Goal: Communication & Community: Share content

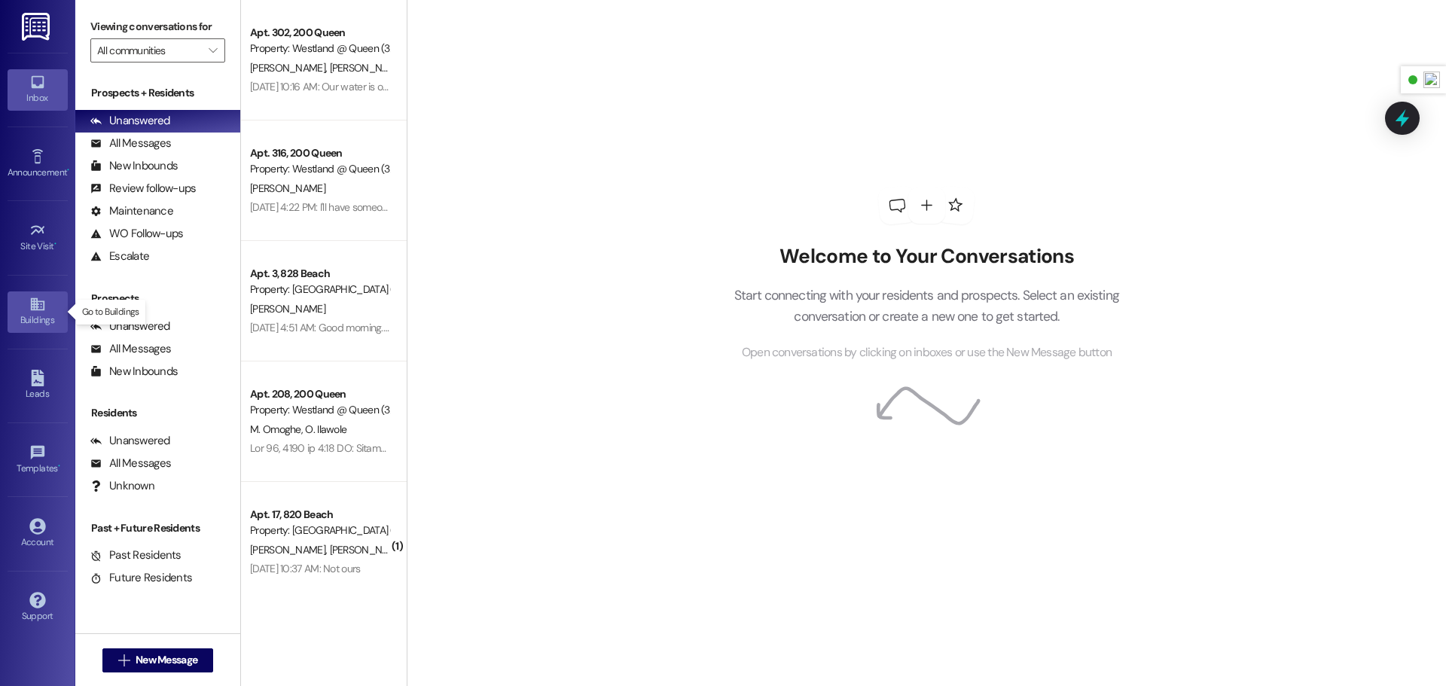
click at [40, 317] on div "Buildings" at bounding box center [37, 319] width 75 height 15
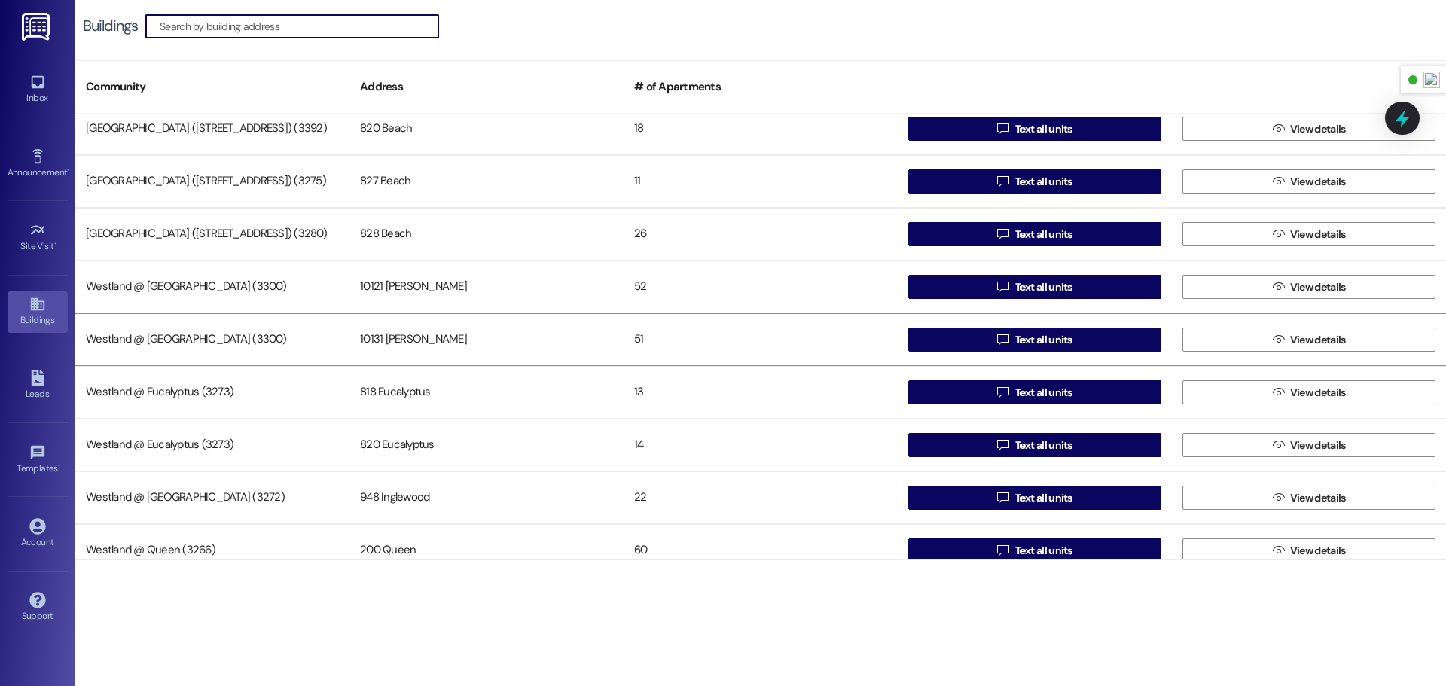
scroll to position [29, 0]
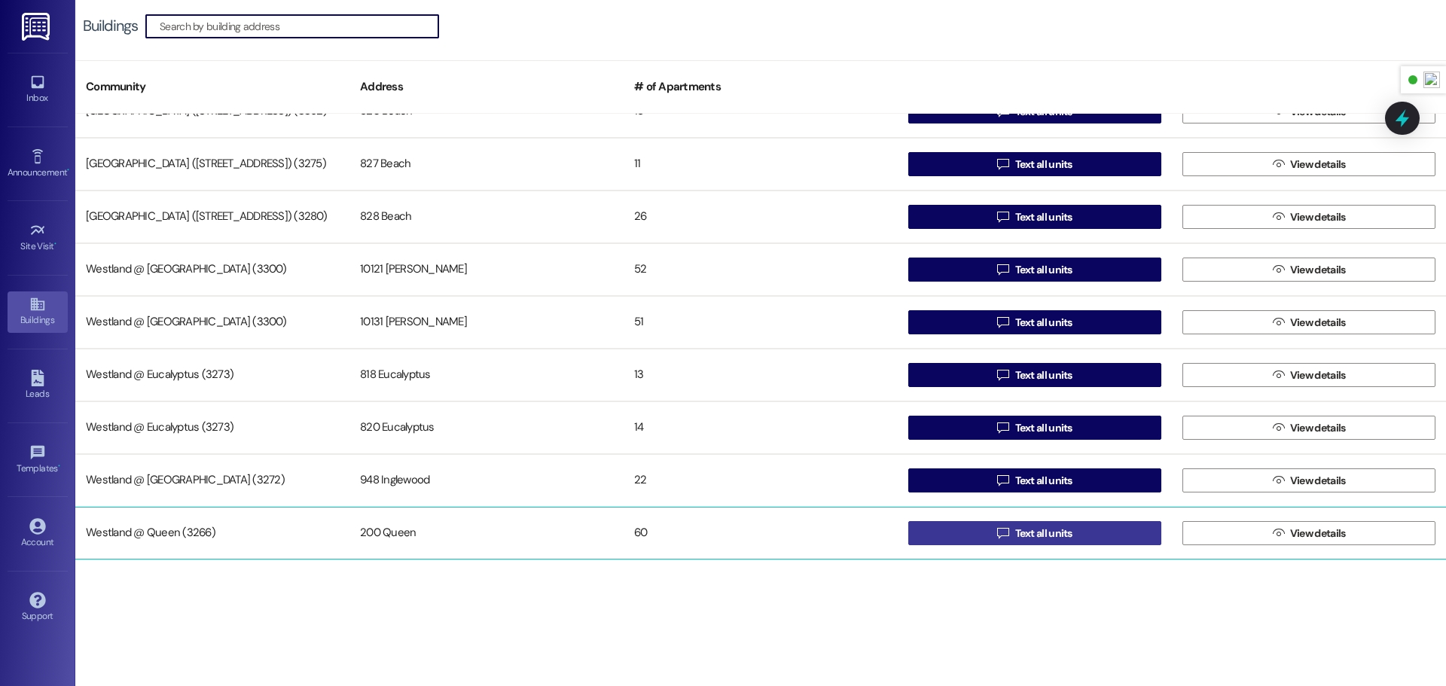
click at [1048, 535] on span "Text all units" at bounding box center [1043, 534] width 57 height 16
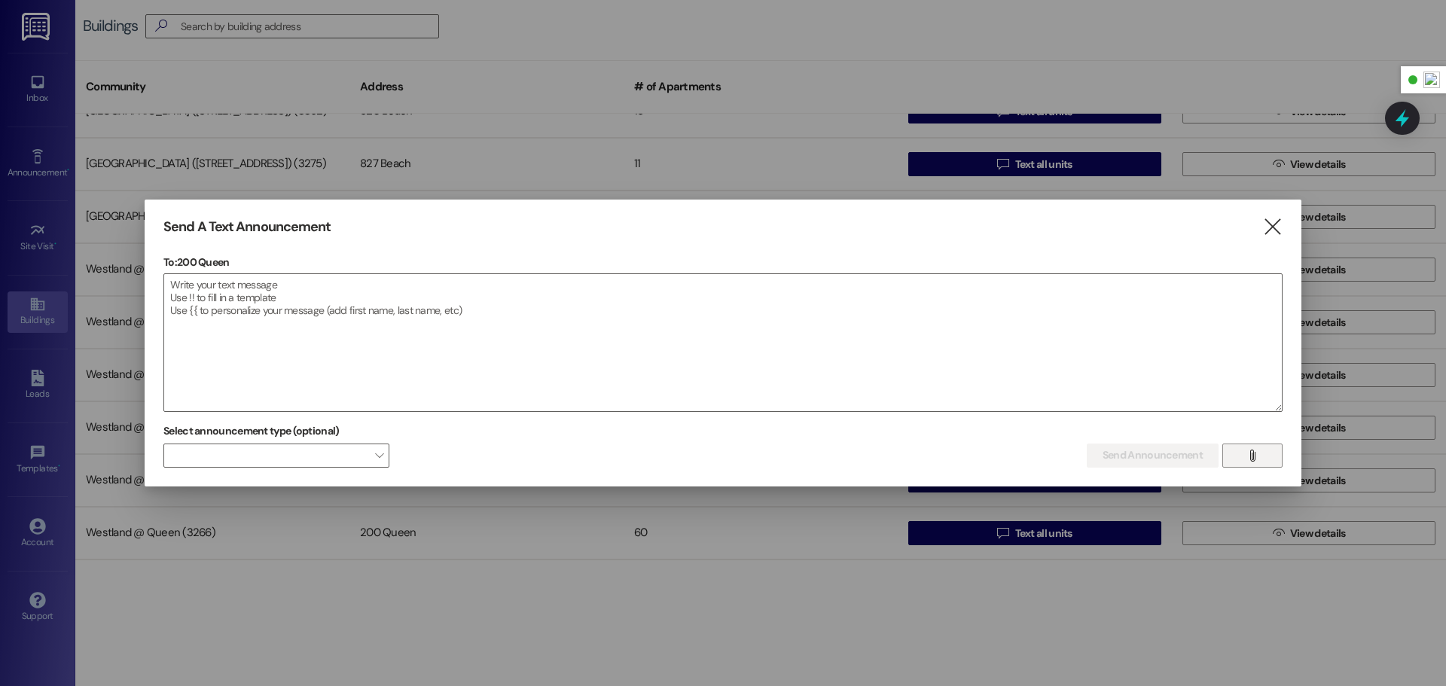
click at [1263, 456] on button "" at bounding box center [1252, 455] width 60 height 24
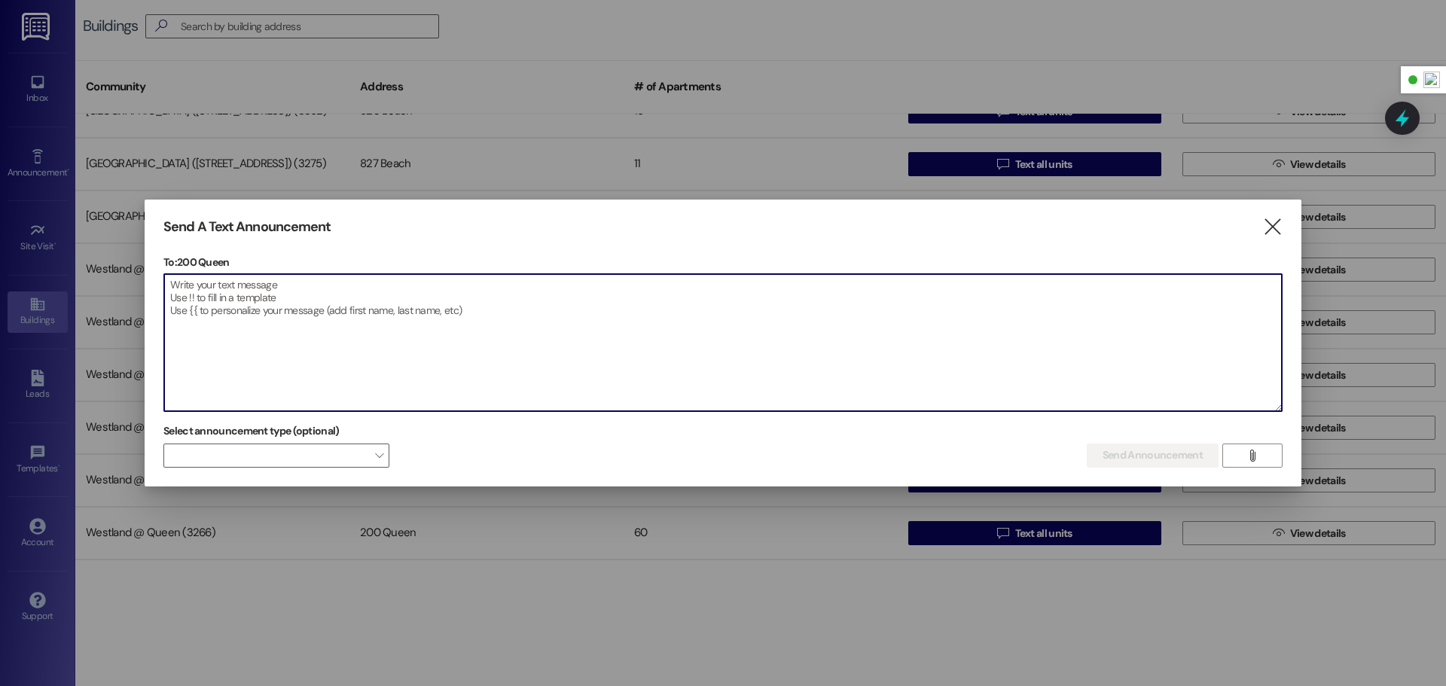
click at [402, 297] on textarea at bounding box center [722, 342] width 1117 height 137
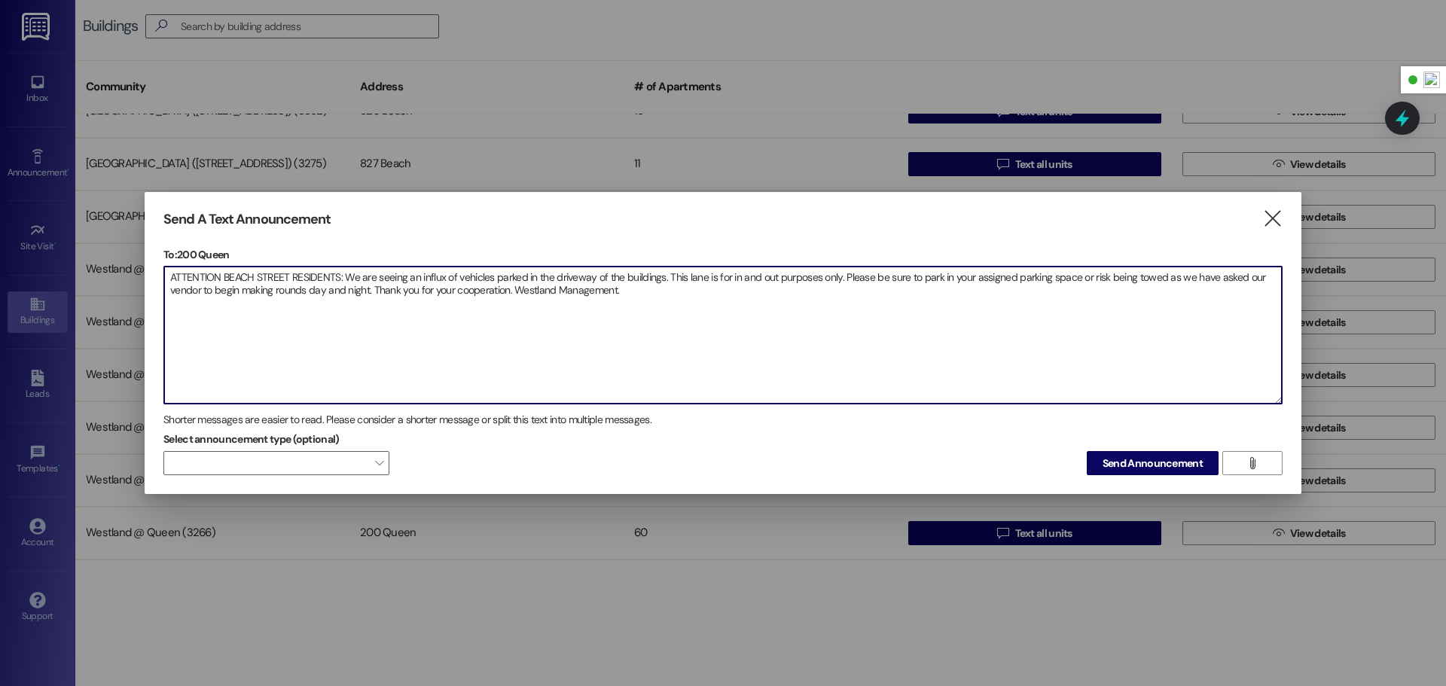
drag, startPoint x: 579, startPoint y: 306, endPoint x: 162, endPoint y: 273, distance: 418.4
click at [162, 273] on div "Send A Text Announcement  To: 200 Queen  Drop image file here ATTENTION BEACH…" at bounding box center [723, 343] width 1157 height 303
paste textarea "We are experiencing an increase in vehicles parked in the driveways of the buil…"
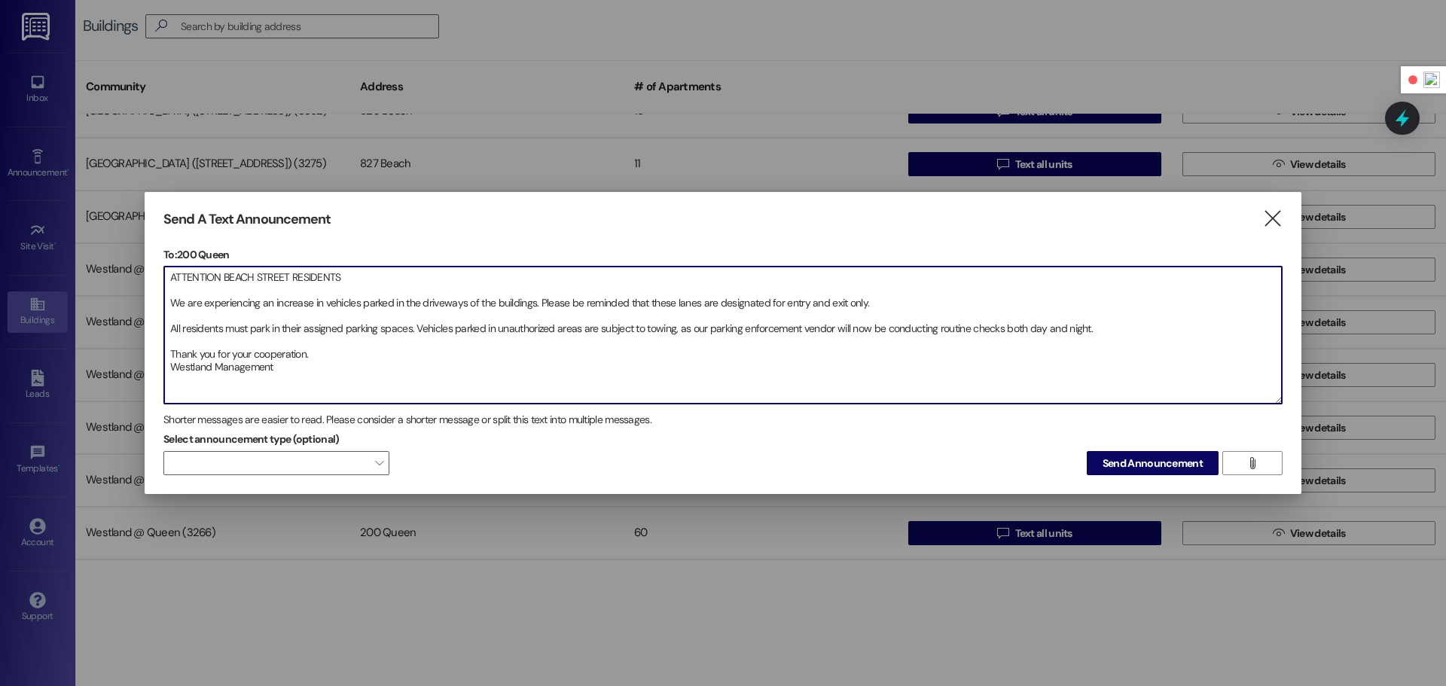
click at [169, 307] on textarea "ATTENTION BEACH STREET RESIDENTS We are experiencing an increase in vehicles pa…" at bounding box center [722, 335] width 1117 height 137
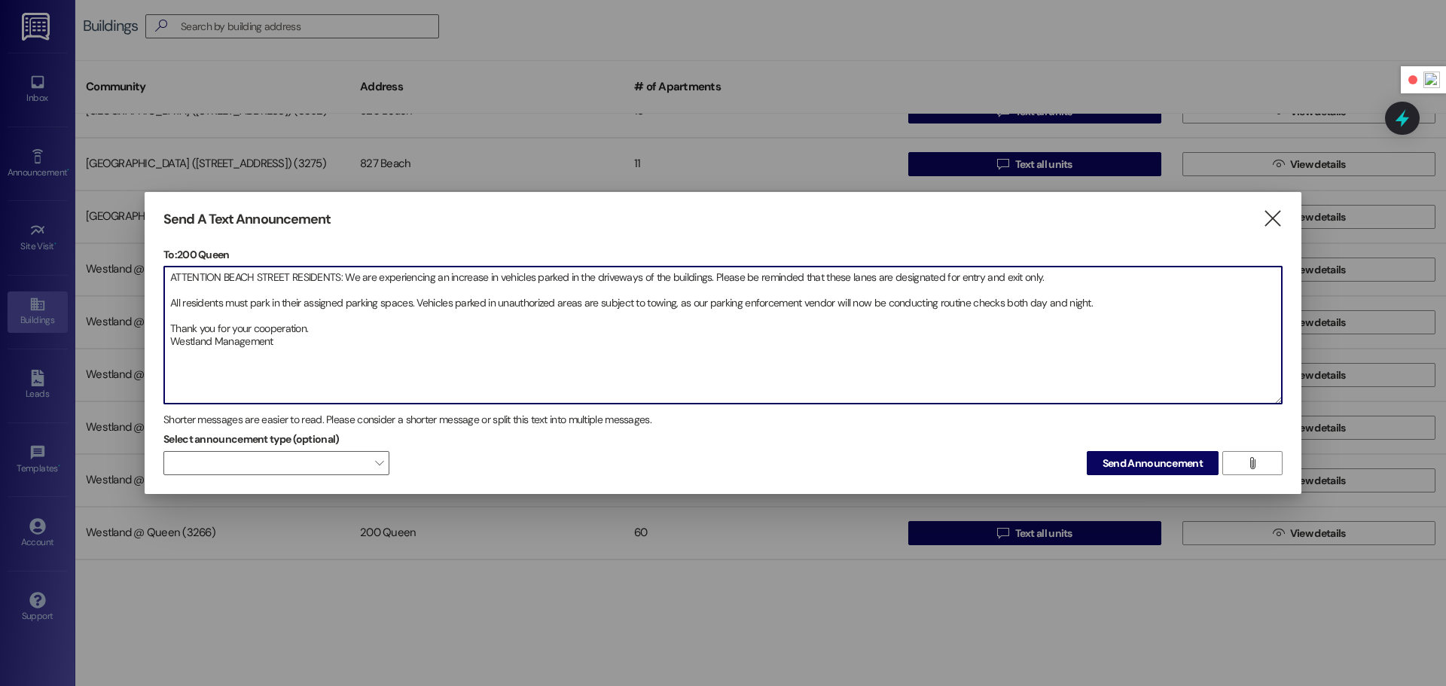
click at [169, 304] on textarea "ATTENTION BEACH STREET RESIDENTS: We are experiencing an increase in vehicles p…" at bounding box center [722, 335] width 1117 height 137
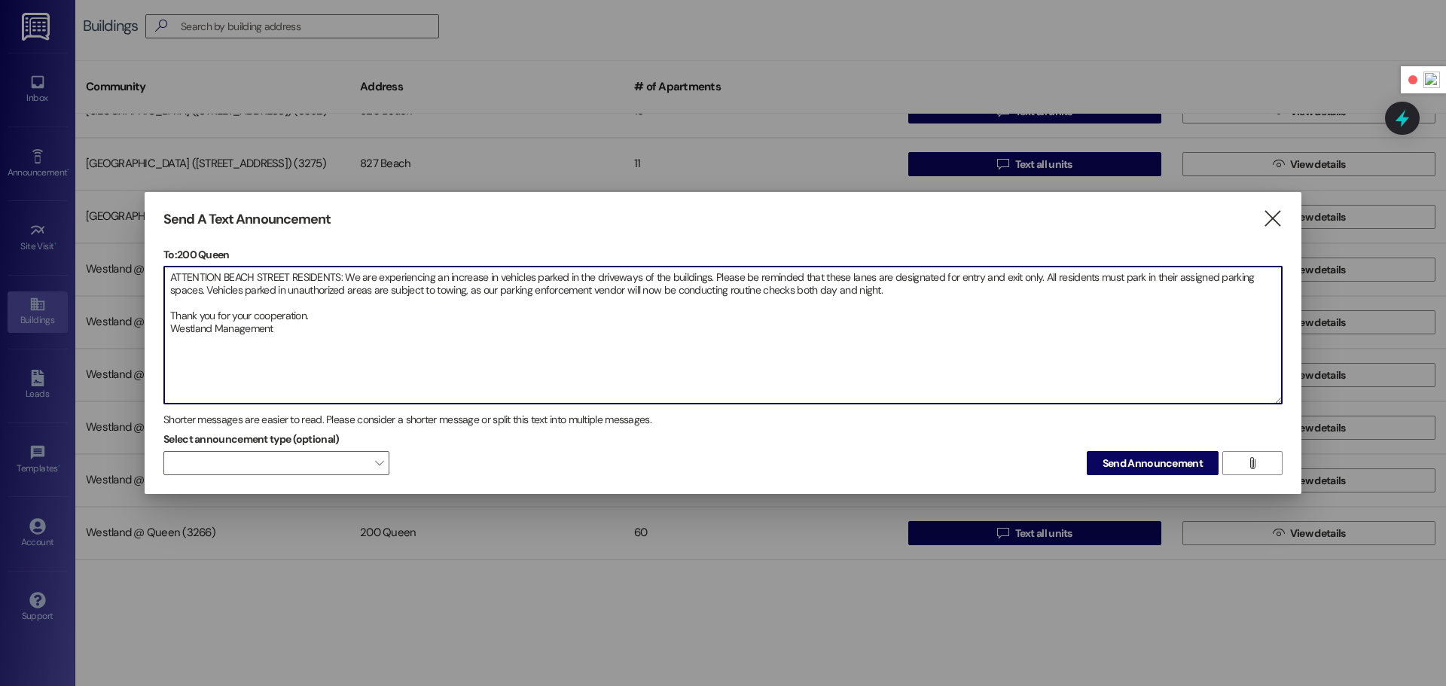
click at [169, 318] on textarea "ATTENTION BEACH STREET RESIDENTS: We are experiencing an increase in vehicles p…" at bounding box center [722, 335] width 1117 height 137
click at [169, 303] on textarea "ATTENTION BEACH STREET RESIDENTS: We are experiencing an increase in vehicles p…" at bounding box center [722, 335] width 1117 height 137
type textarea "ATTENTION BEACH STREET RESIDENTS: We are experiencing an increase in vehicles p…"
click at [1120, 462] on span "Send Announcement" at bounding box center [1152, 464] width 100 height 16
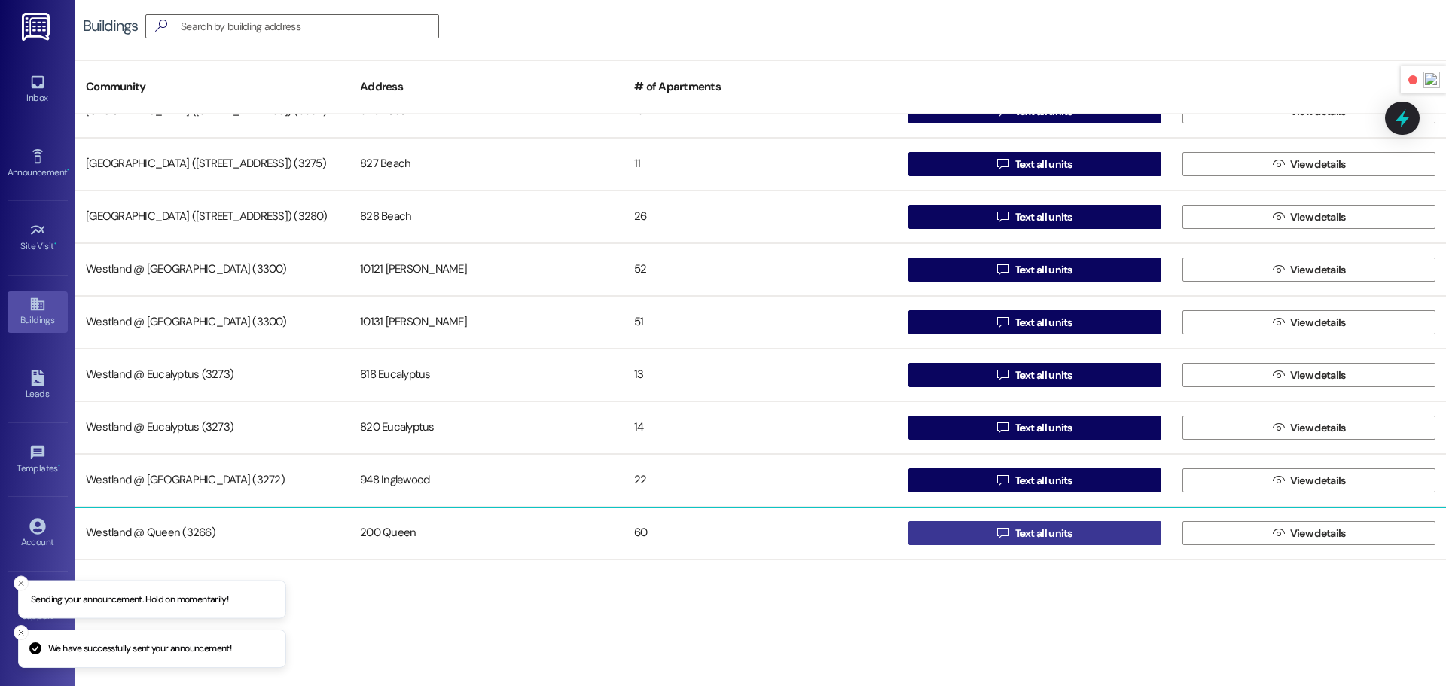
click at [1029, 536] on span "Text all units" at bounding box center [1043, 534] width 57 height 16
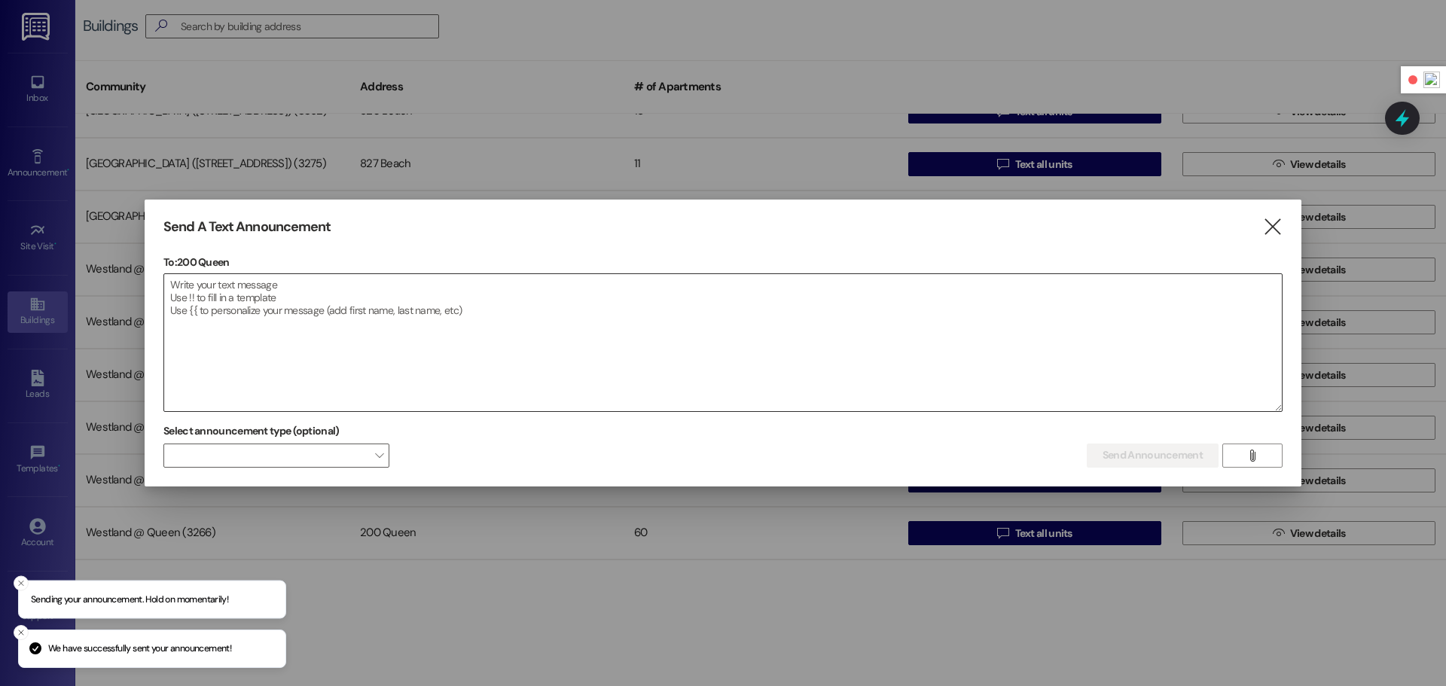
click at [298, 308] on textarea at bounding box center [722, 342] width 1117 height 137
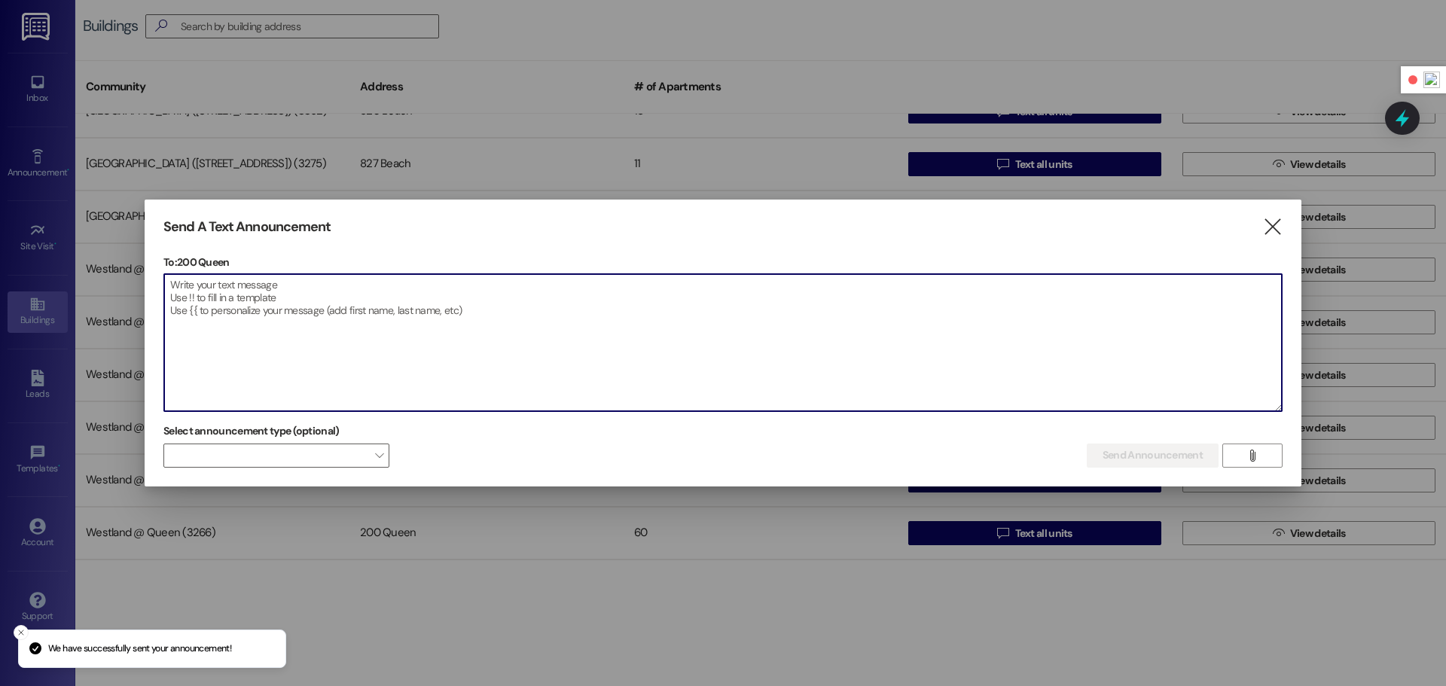
paste textarea "ATENCIÓN RESIDENTES DE [GEOGRAPHIC_DATA] Estamos notando un aumento de vehículo…"
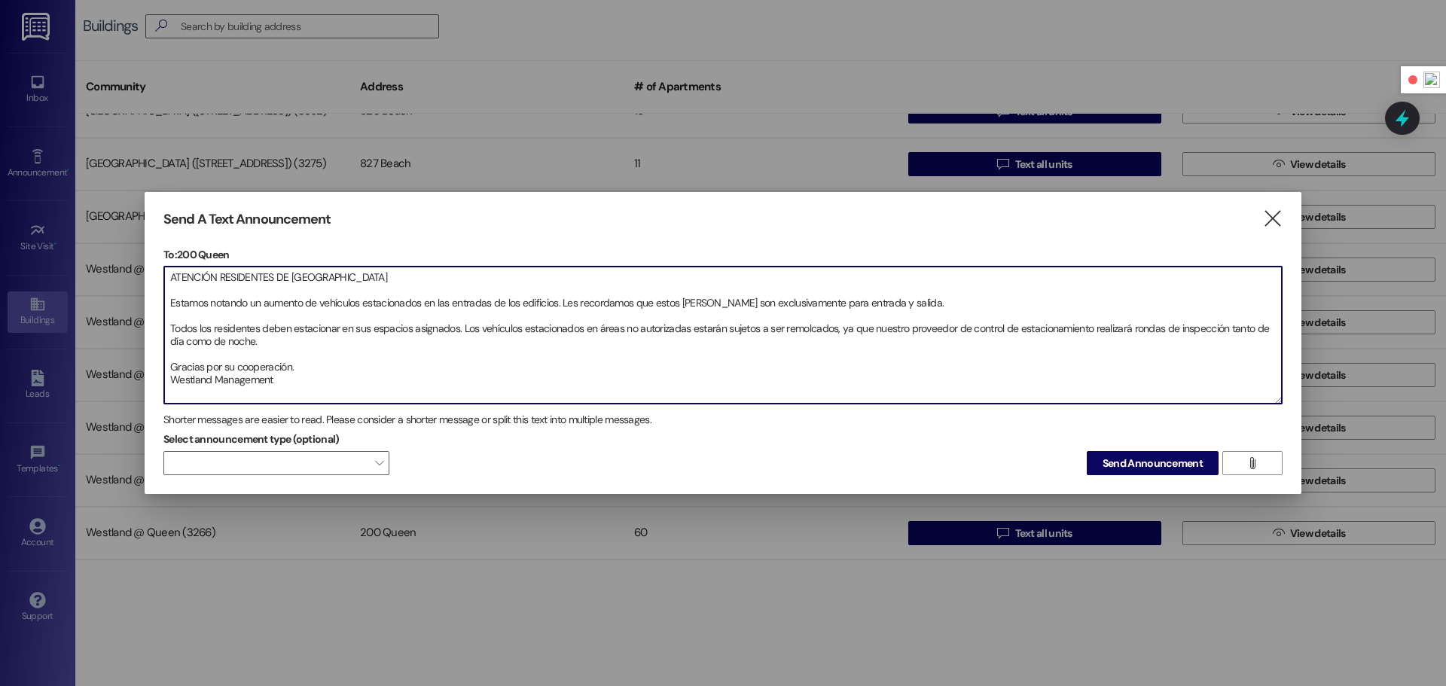
click at [169, 303] on textarea "ATENCIÓN RESIDENTES DE [GEOGRAPHIC_DATA] Estamos notando un aumento de vehículo…" at bounding box center [722, 335] width 1117 height 137
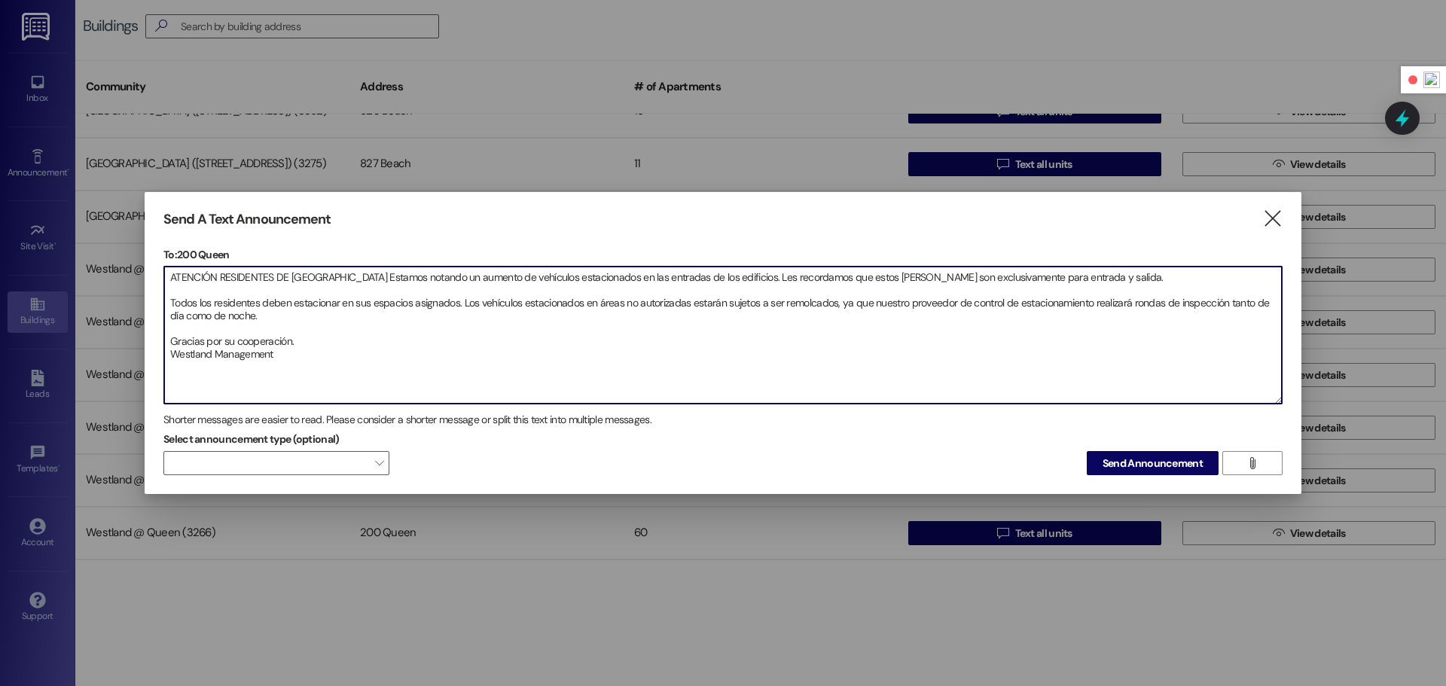
click at [168, 304] on textarea "ATENCIÓN RESIDENTES DE [GEOGRAPHIC_DATA] Estamos notando un aumento de vehículo…" at bounding box center [722, 335] width 1117 height 137
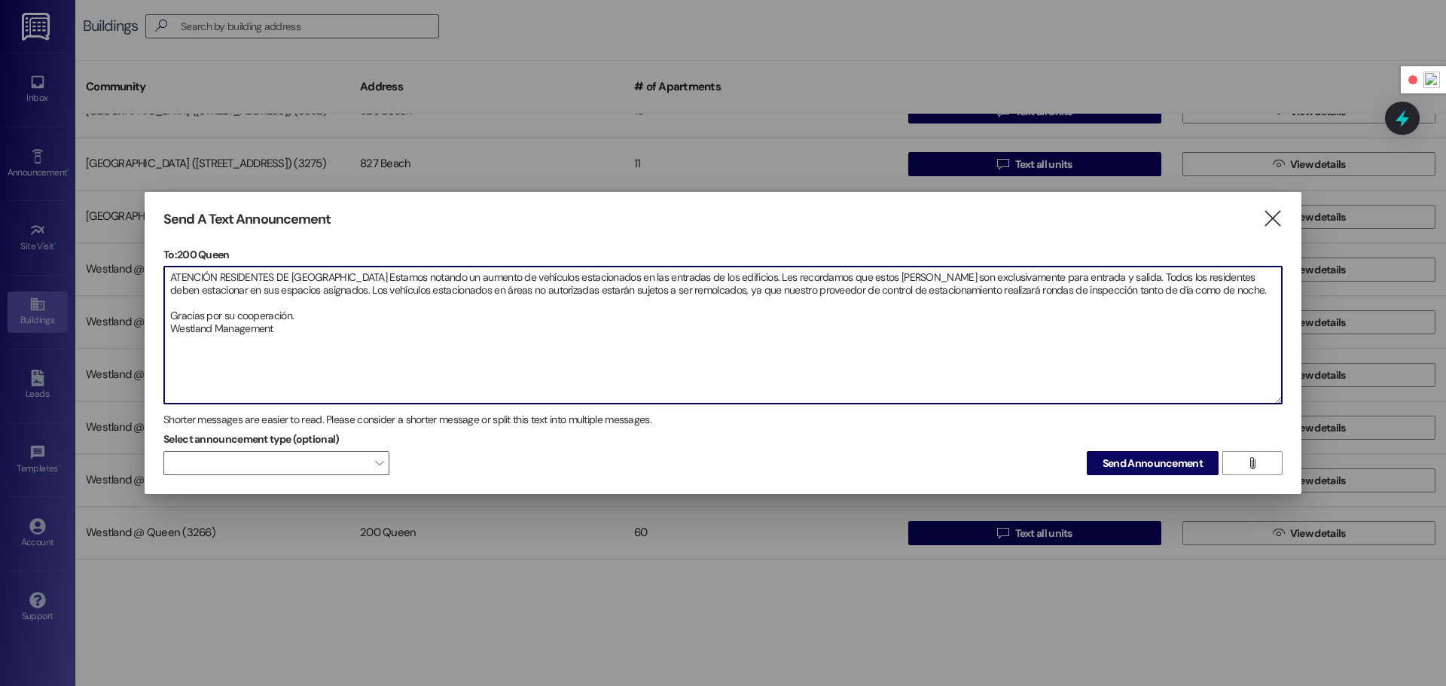
click at [169, 319] on textarea "ATENCIÓN RESIDENTES DE [GEOGRAPHIC_DATA] Estamos notando un aumento de vehículo…" at bounding box center [722, 335] width 1117 height 137
click at [166, 316] on textarea "ATENCIÓN RESIDENTES DE [GEOGRAPHIC_DATA] Estamos notando un aumento de vehículo…" at bounding box center [722, 335] width 1117 height 137
type textarea "ATENCIÓN RESIDENTES DE [GEOGRAPHIC_DATA] Estamos notando un aumento de vehículo…"
click at [1142, 470] on span "Send Announcement" at bounding box center [1152, 464] width 100 height 16
